Goal: Task Accomplishment & Management: Manage account settings

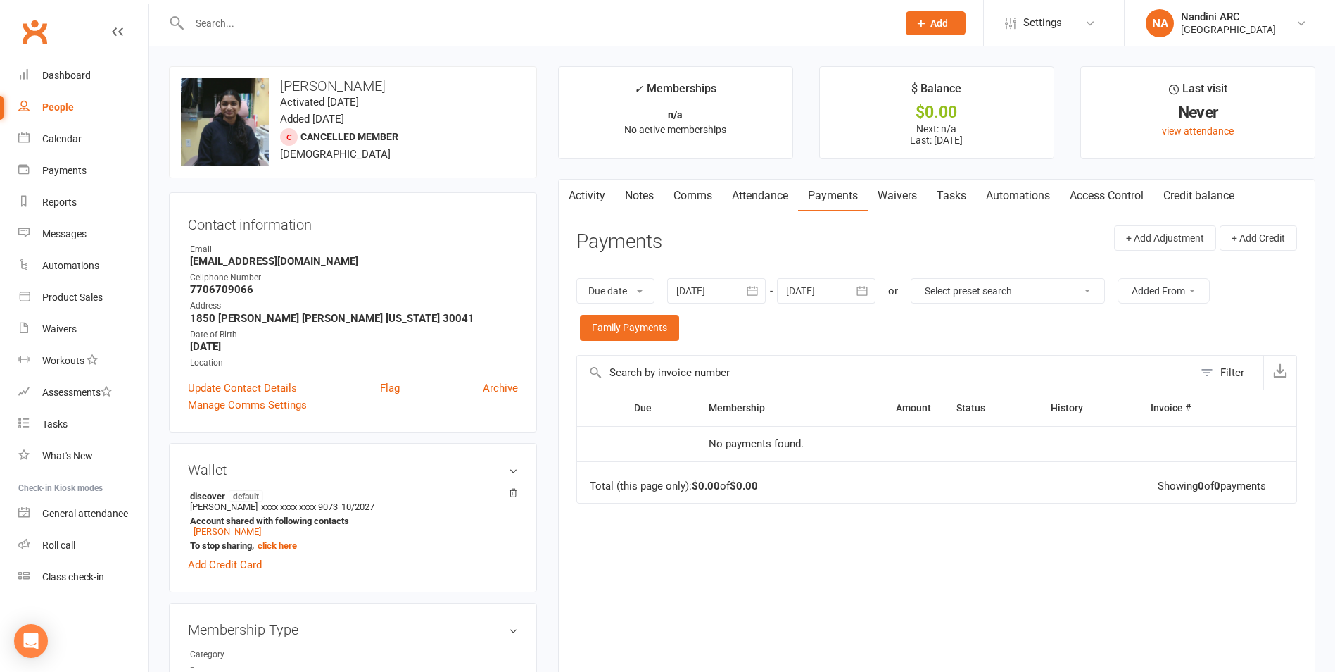
click at [372, 25] on input "text" at bounding box center [536, 23] width 703 height 20
paste input "[PERSON_NAME]"
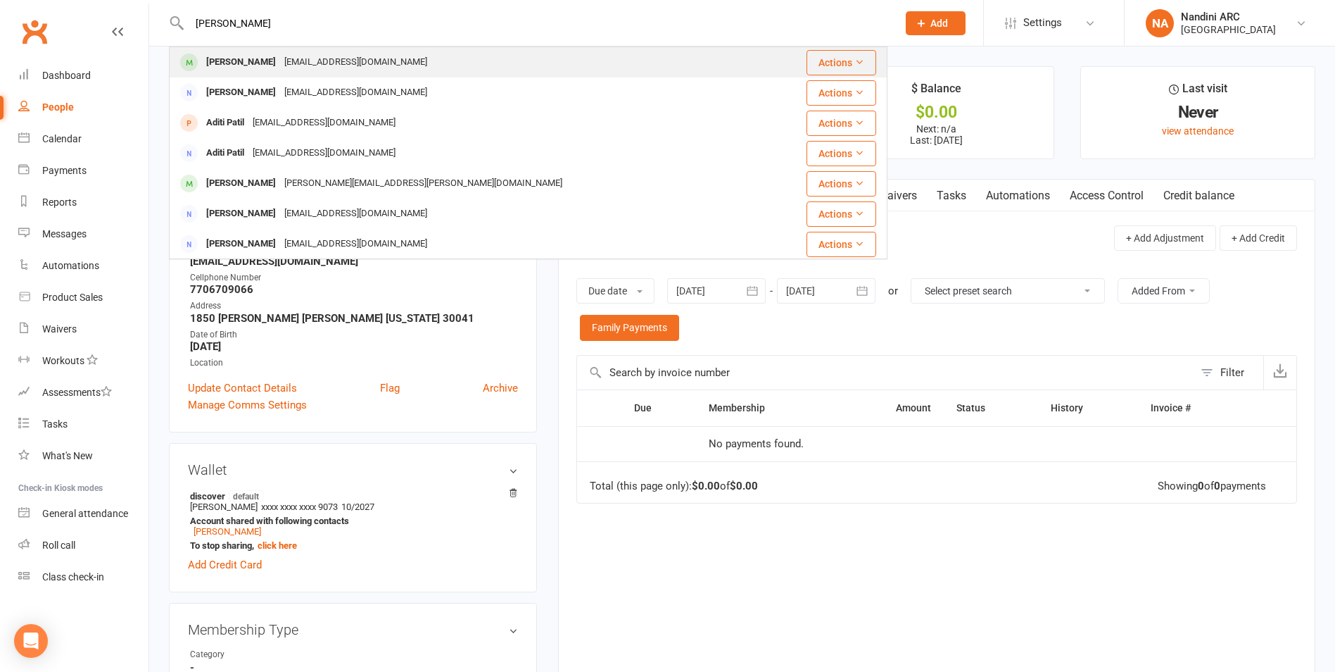
type input "[PERSON_NAME]"
click at [340, 58] on div "[EMAIL_ADDRESS][DOMAIN_NAME]" at bounding box center [355, 62] width 151 height 20
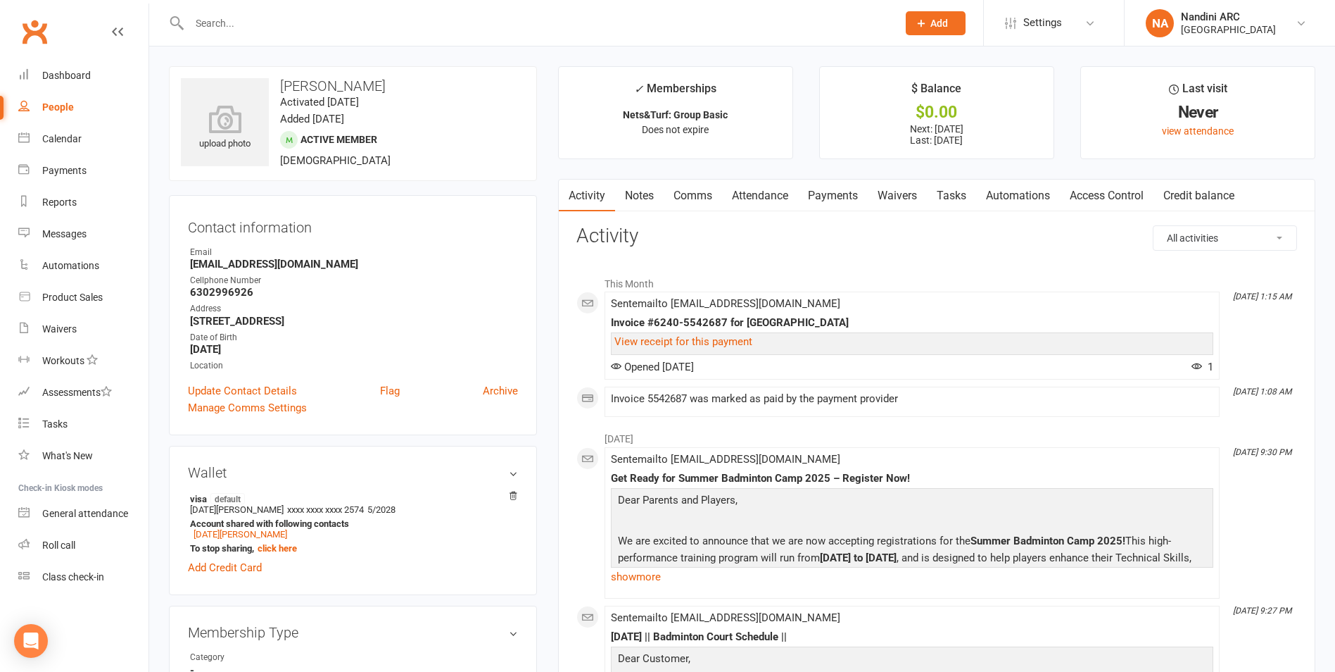
click at [834, 194] on link "Payments" at bounding box center [833, 196] width 70 height 32
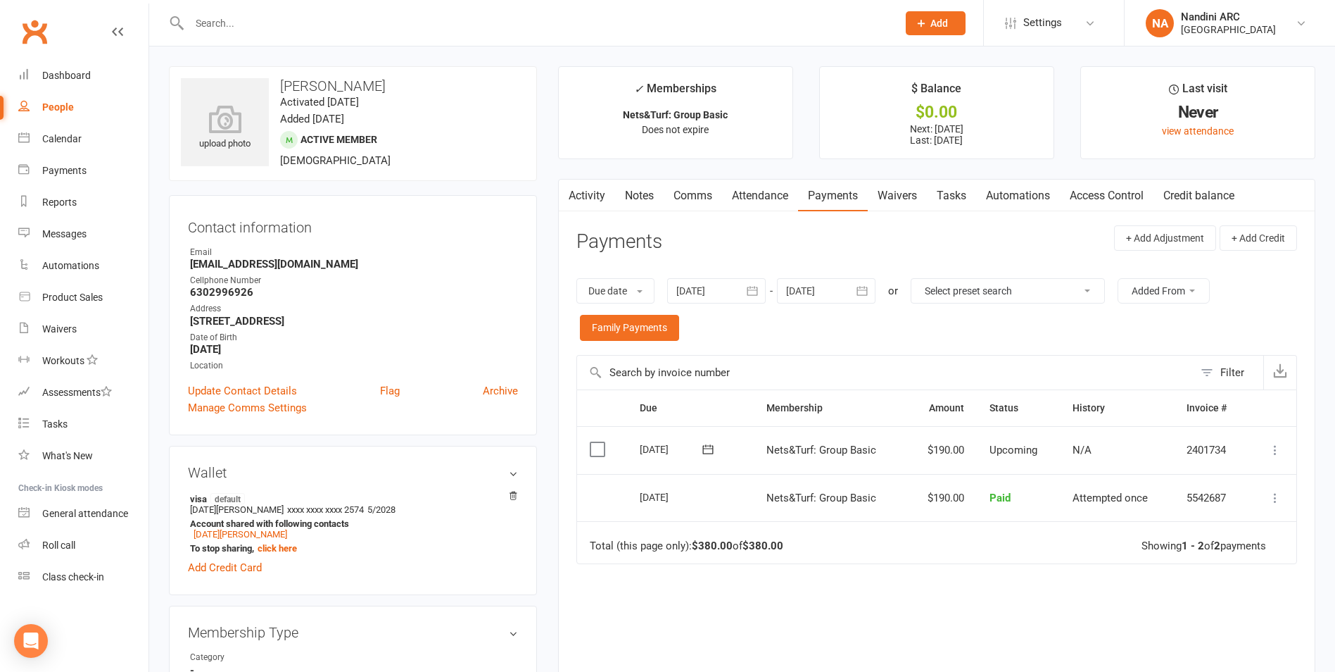
click at [752, 294] on icon "button" at bounding box center [752, 291] width 14 height 14
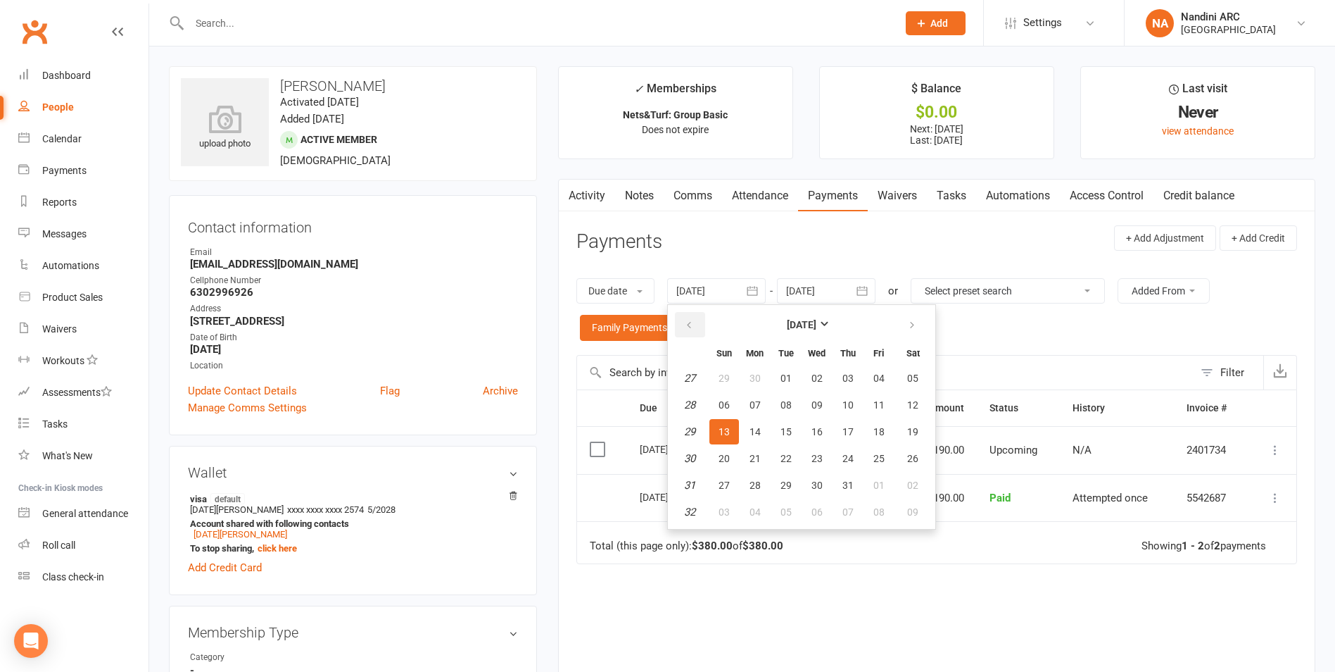
click at [693, 332] on button "button" at bounding box center [690, 324] width 30 height 25
click at [827, 379] on button "02" at bounding box center [817, 377] width 30 height 25
type input "[DATE]"
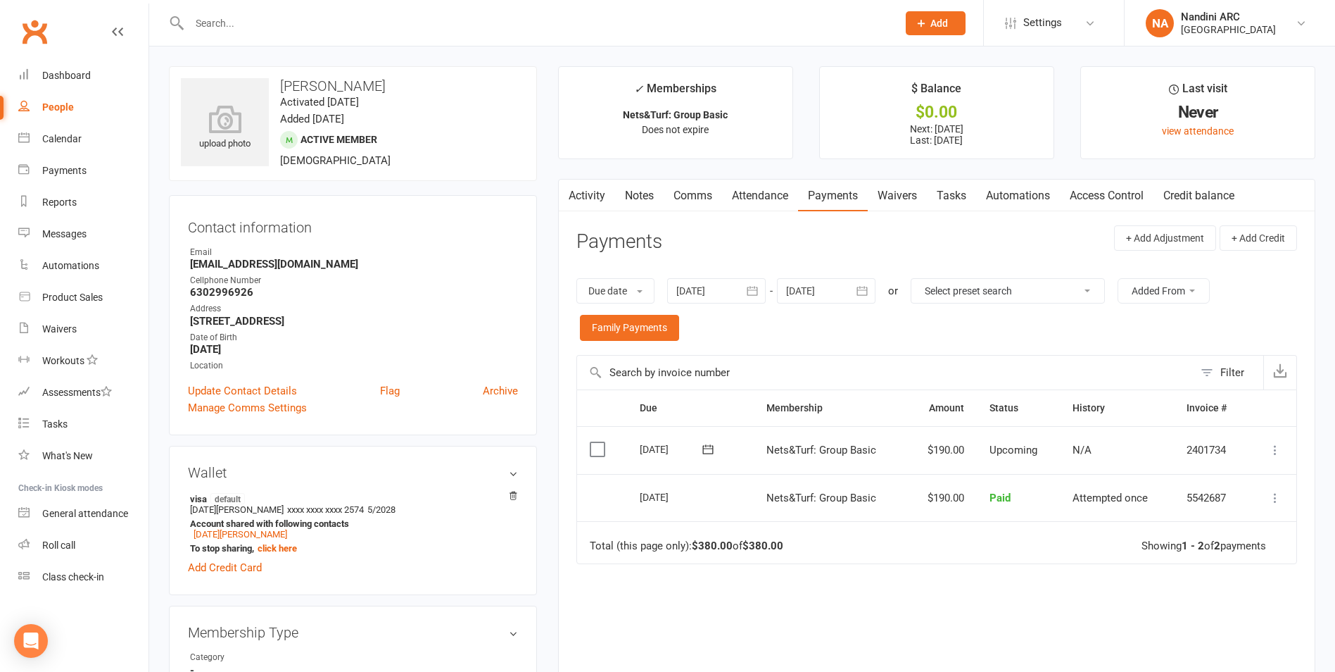
click at [442, 315] on strong "[STREET_ADDRESS]" at bounding box center [354, 321] width 328 height 13
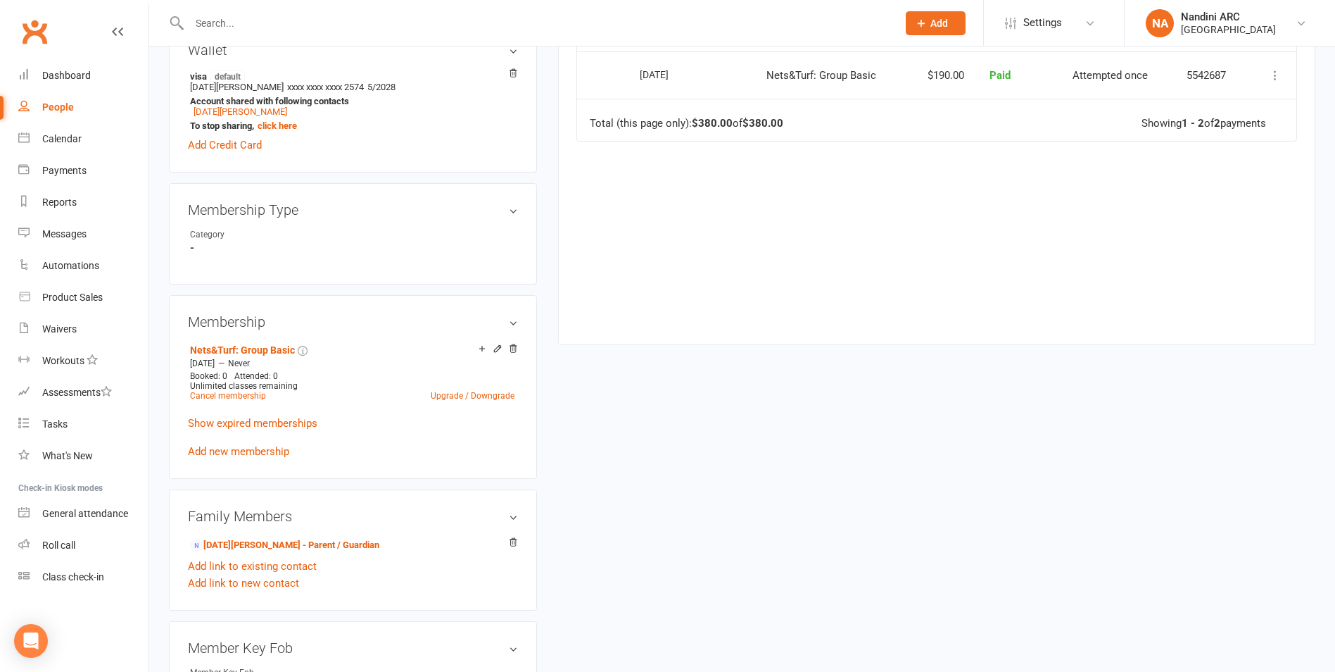
scroll to position [634, 0]
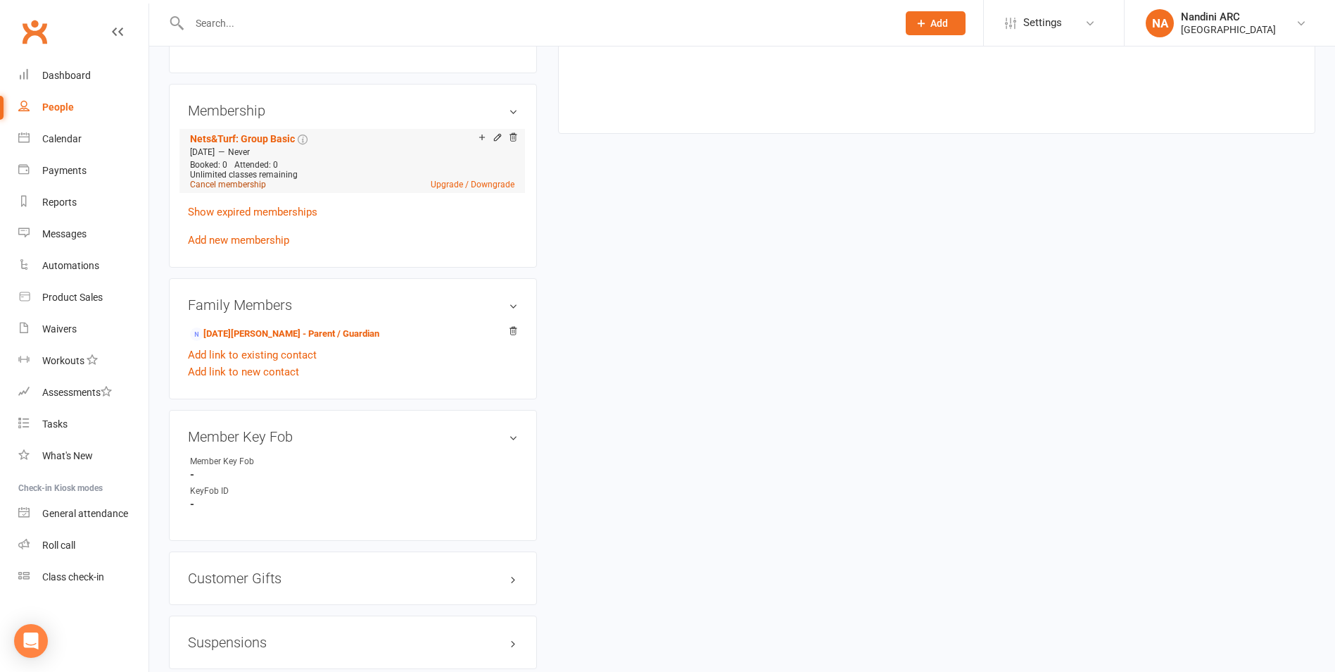
click at [218, 182] on link "Cancel membership" at bounding box center [228, 185] width 76 height 10
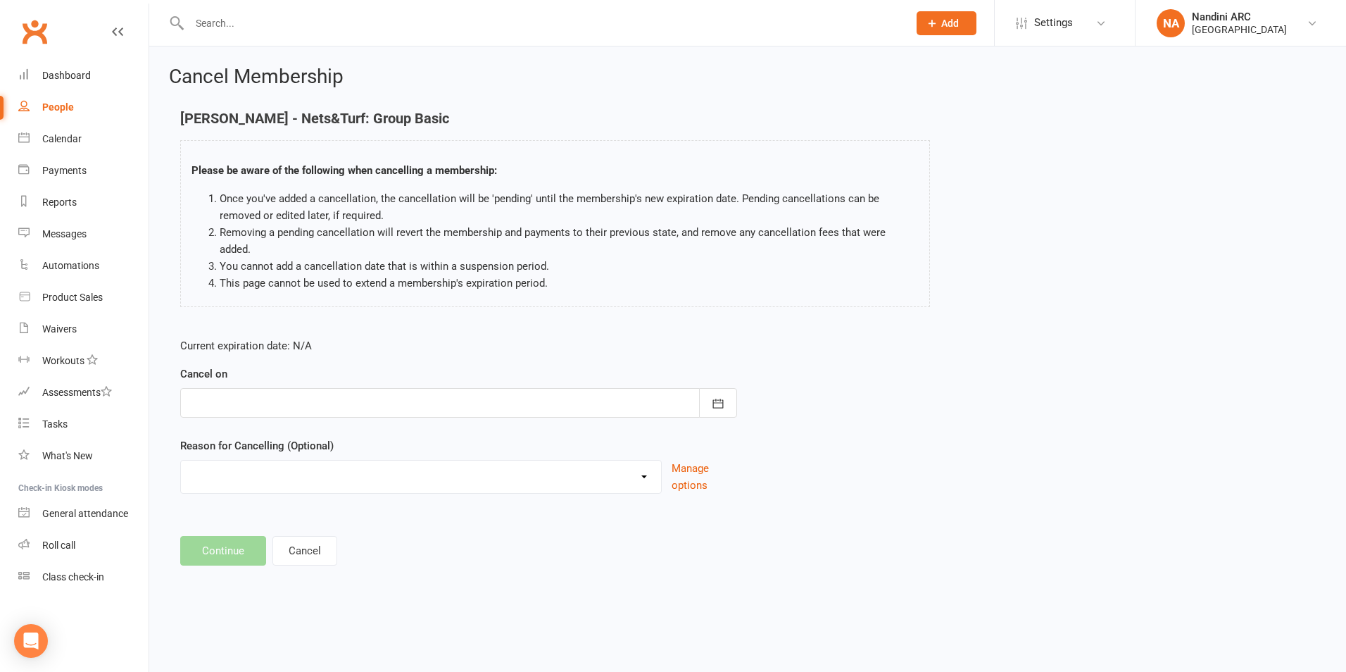
click at [264, 391] on div at bounding box center [458, 403] width 557 height 30
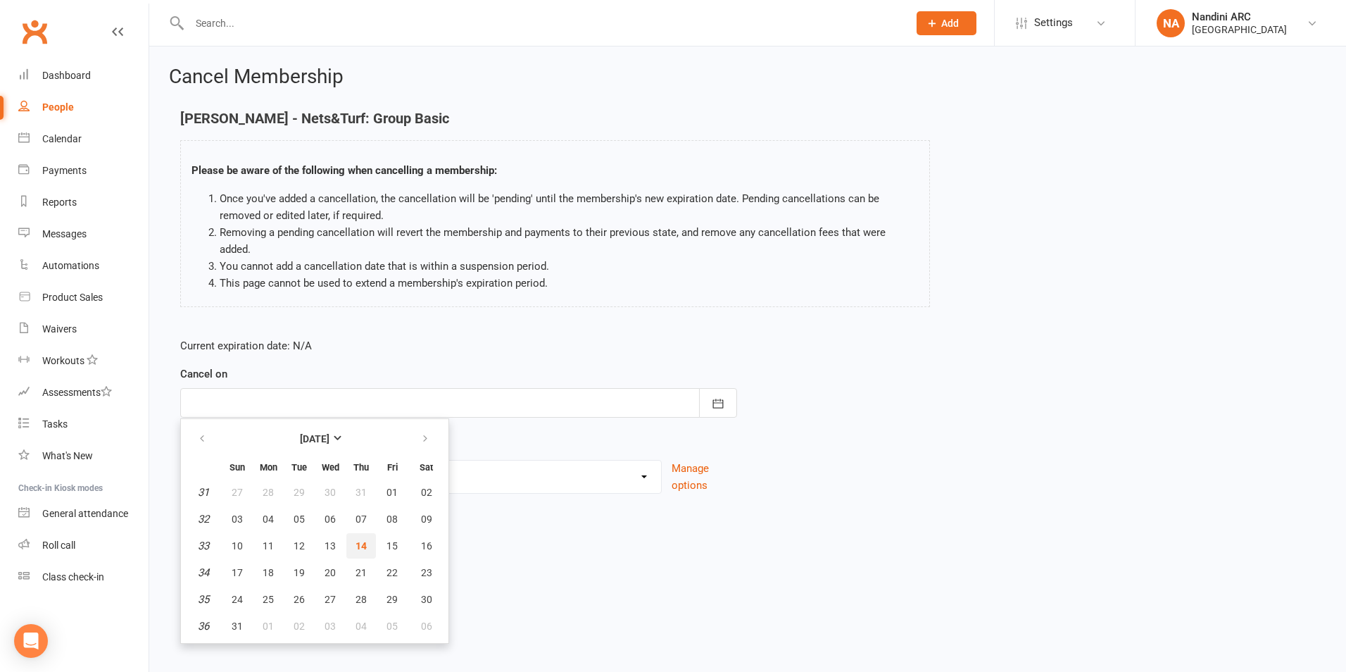
click at [363, 540] on span "14" at bounding box center [360, 545] width 11 height 11
type input "[DATE]"
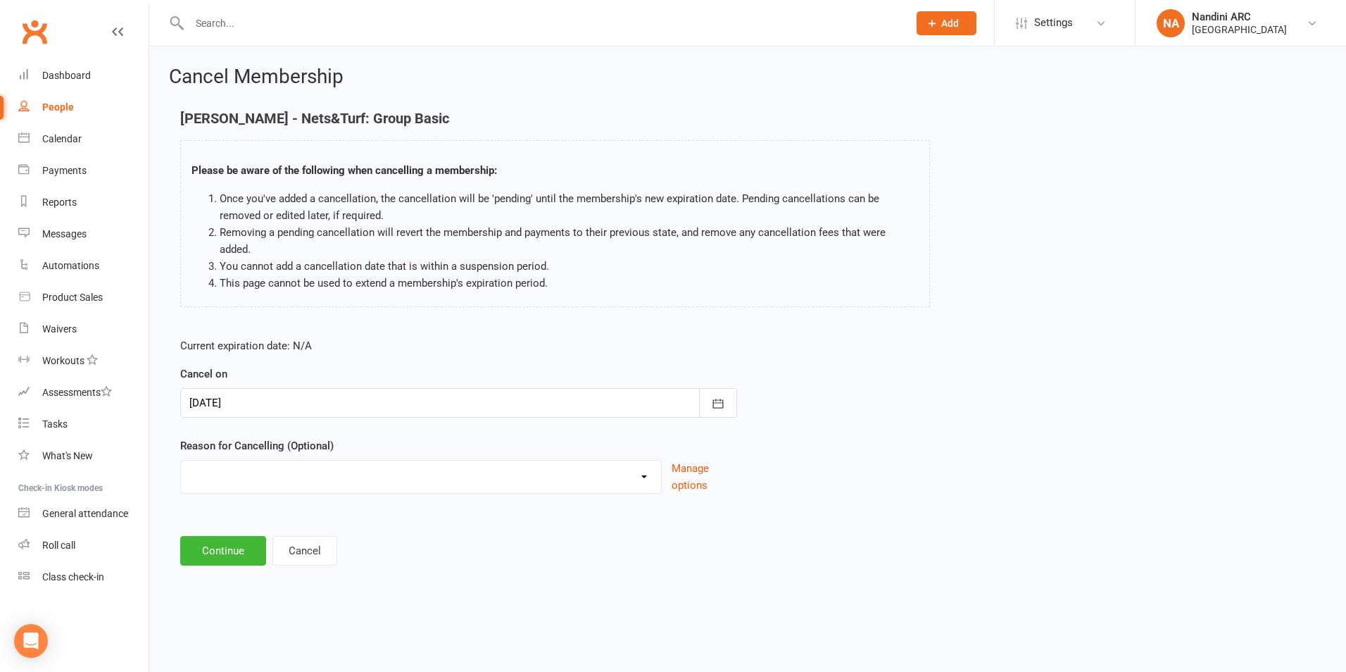
click at [403, 461] on select "Annual Membership - No longer available after [DATE] Coach Requested to cancel …" at bounding box center [421, 474] width 480 height 28
select select "6"
click at [181, 460] on select "Annual Membership - No longer available after [DATE] Coach Requested to cancel …" at bounding box center [421, 474] width 480 height 28
click at [236, 536] on button "Continue" at bounding box center [223, 551] width 86 height 30
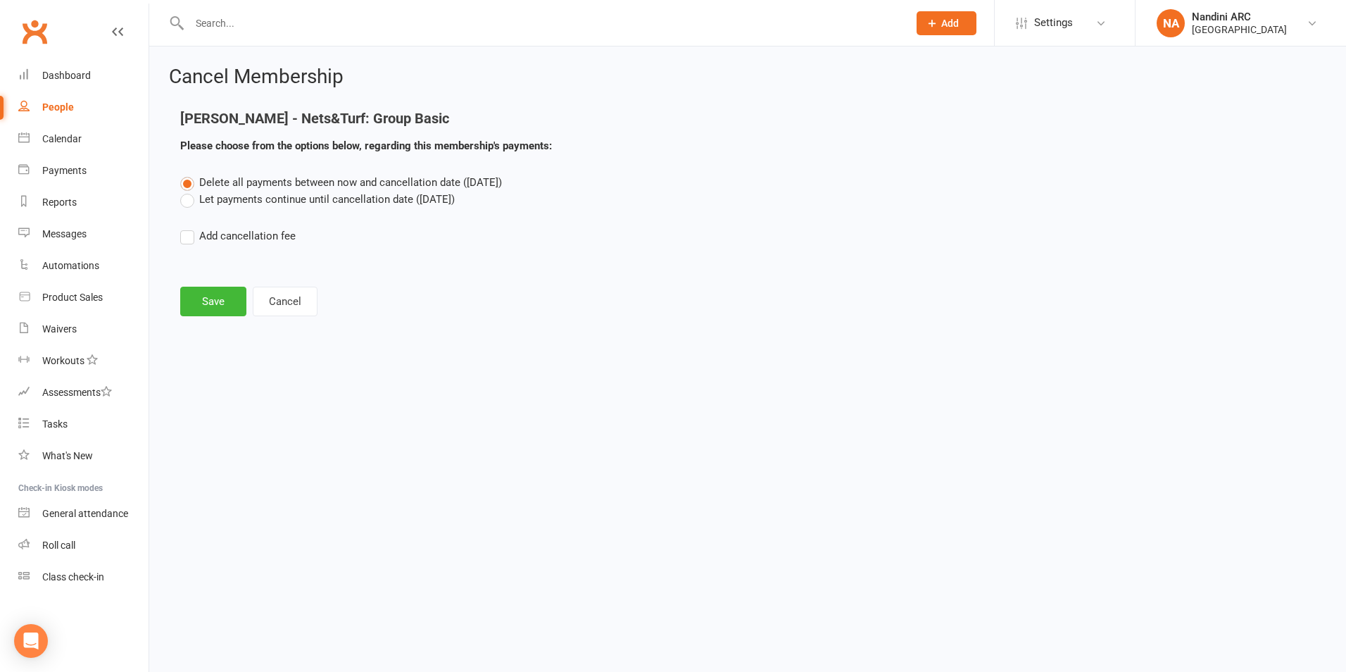
click at [246, 199] on label "Let payments continue until cancellation date ([DATE])" at bounding box center [317, 199] width 275 height 17
click at [189, 191] on input "Let payments continue until cancellation date ([DATE])" at bounding box center [184, 191] width 9 height 0
click at [234, 296] on button "Save" at bounding box center [213, 301] width 66 height 30
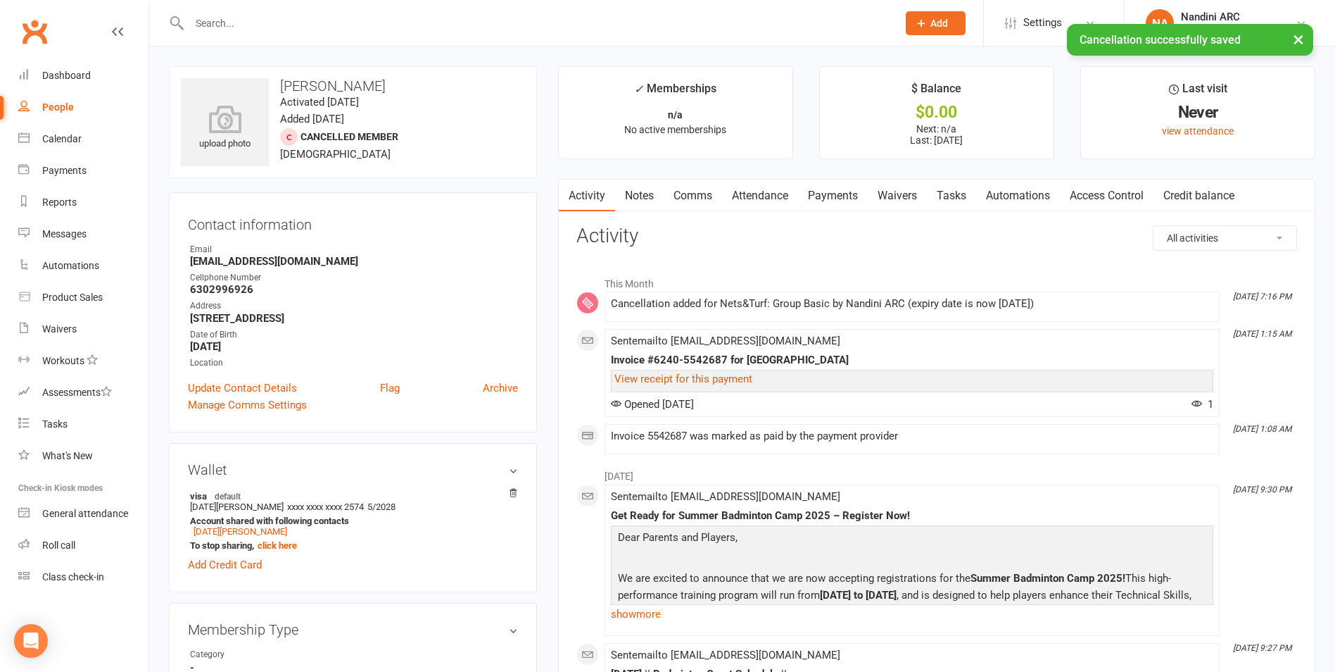
click at [815, 204] on link "Payments" at bounding box center [833, 196] width 70 height 32
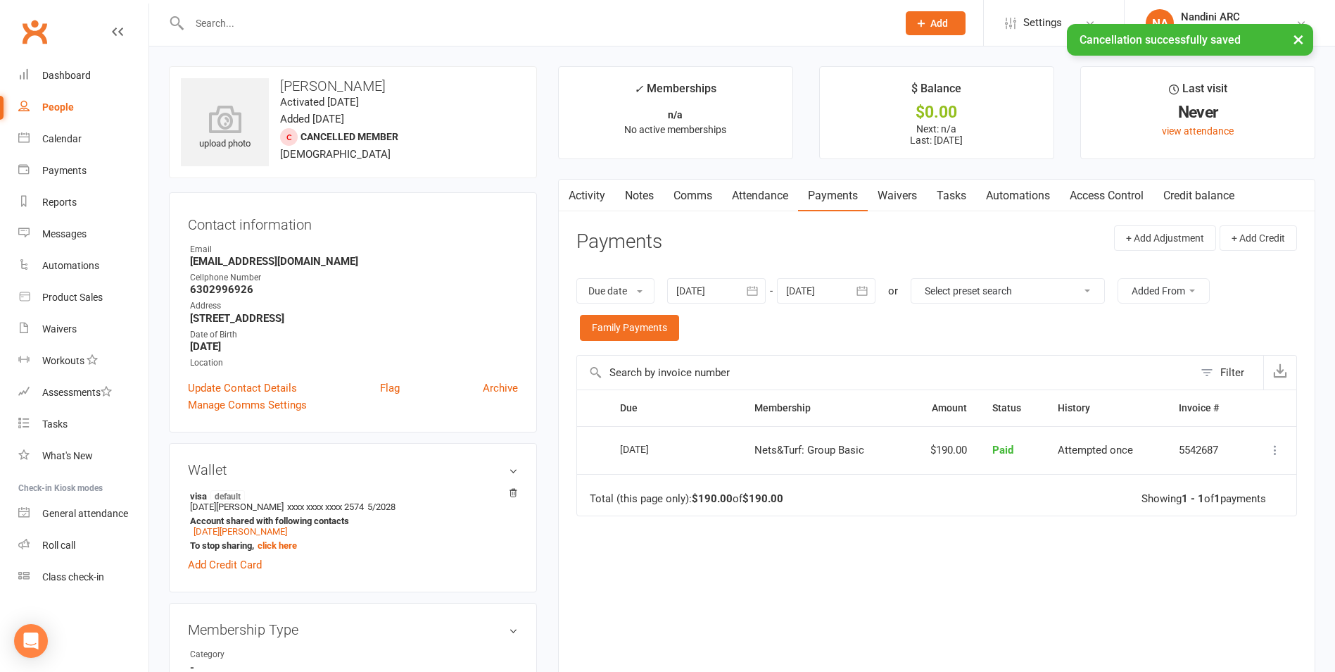
click at [845, 278] on div at bounding box center [826, 290] width 99 height 25
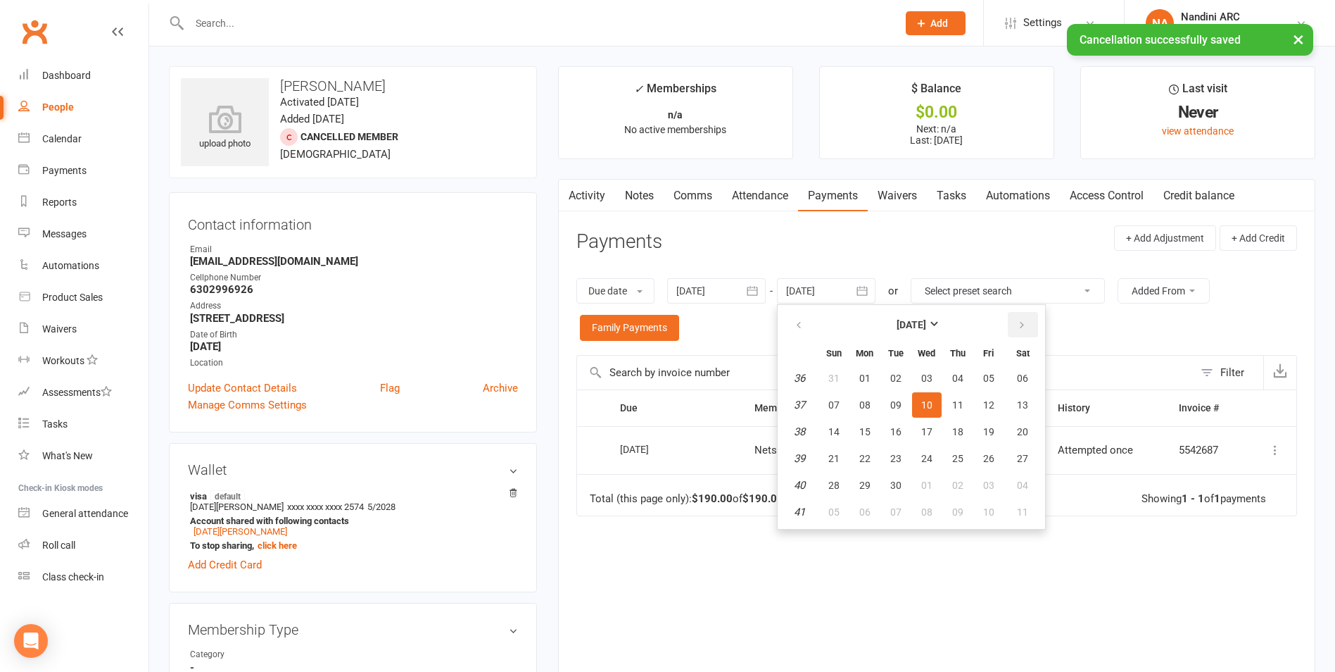
click at [1016, 323] on button "button" at bounding box center [1023, 324] width 30 height 25
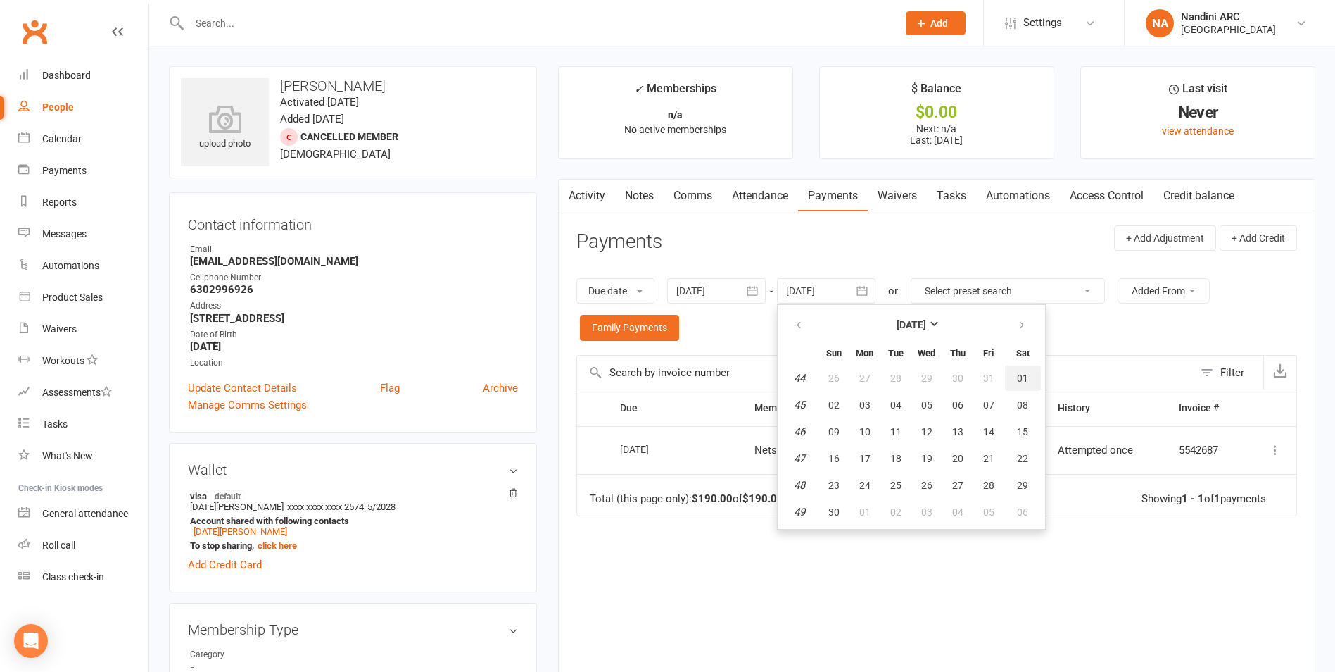
click at [1026, 383] on span "01" at bounding box center [1022, 377] width 11 height 11
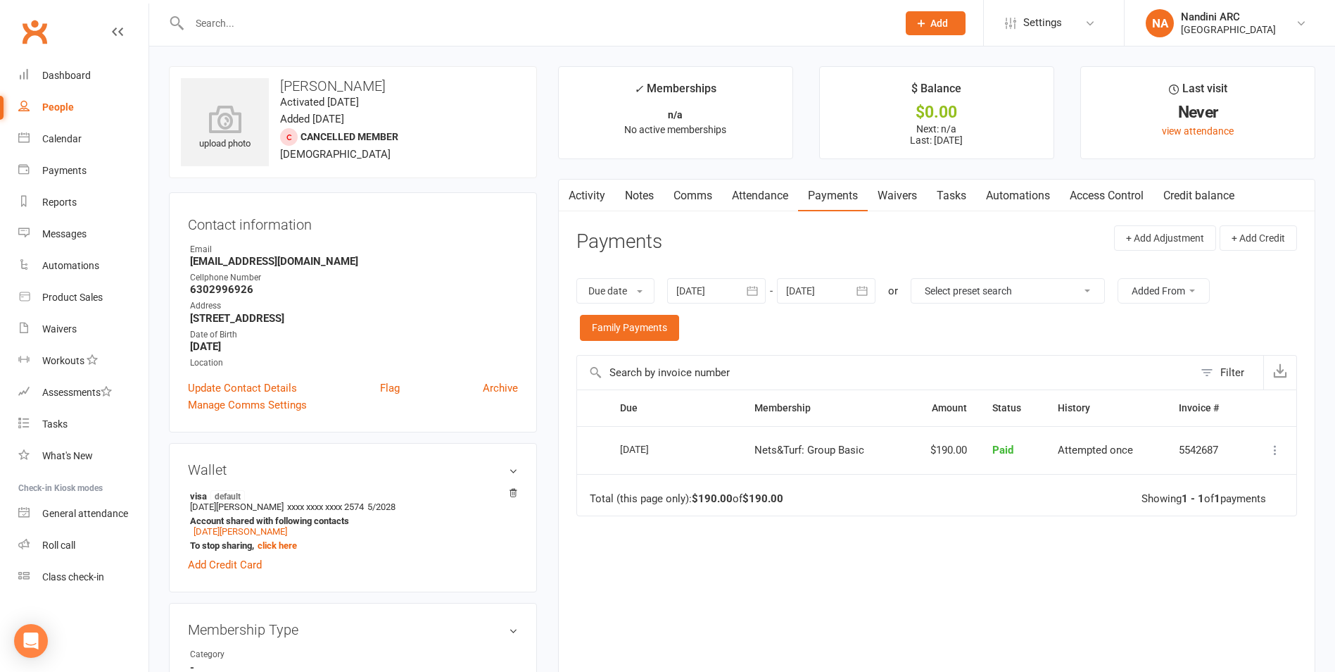
type input "[DATE]"
